Goal: Transaction & Acquisition: Purchase product/service

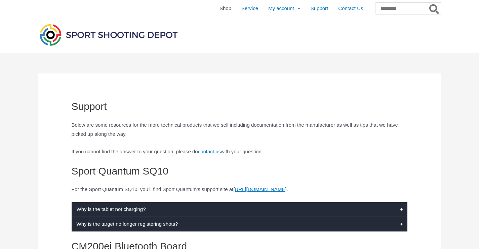
click at [220, 10] on span "Shop" at bounding box center [226, 8] width 12 height 17
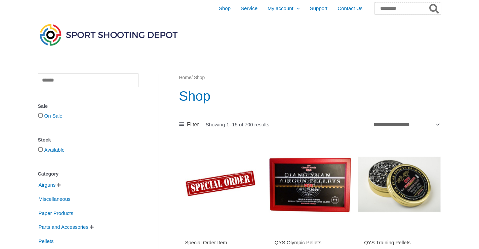
click at [376, 9] on input "Search for:" at bounding box center [408, 8] width 66 height 12
type input "****"
click at [428, 2] on button "Search" at bounding box center [434, 8] width 13 height 12
